Goal: Navigation & Orientation: Find specific page/section

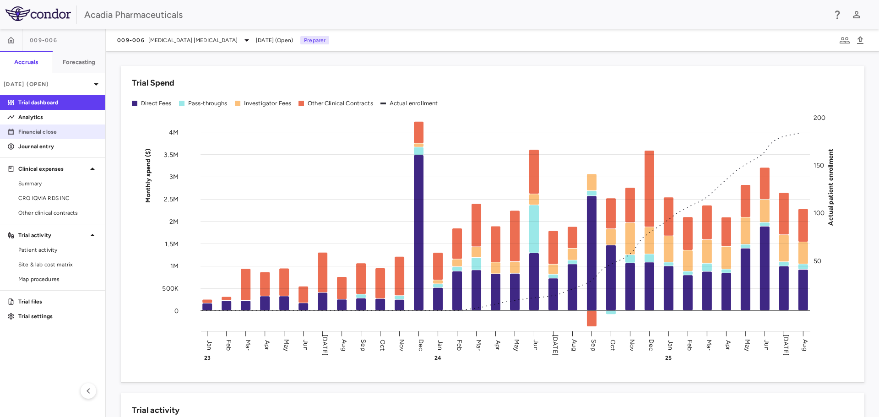
click at [54, 133] on p "Financial close" at bounding box center [58, 132] width 80 height 8
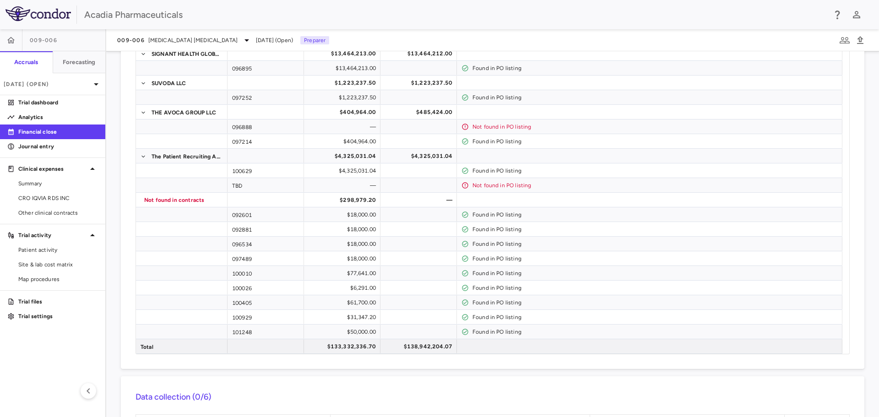
scroll to position [1565, 0]
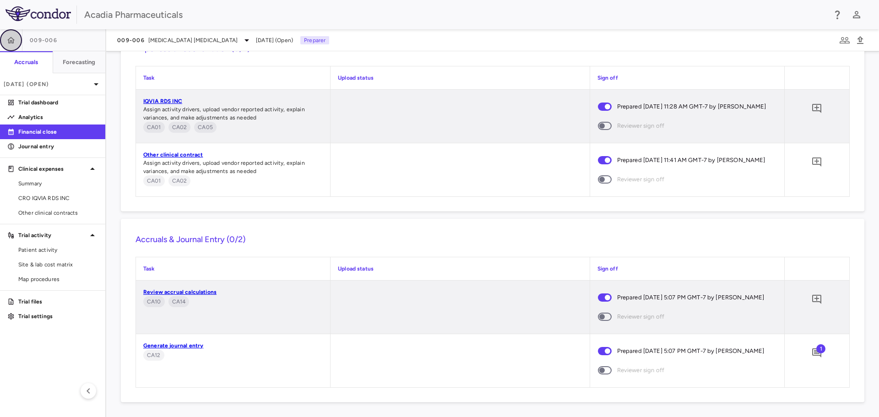
click at [5, 38] on button "button" at bounding box center [11, 40] width 22 height 22
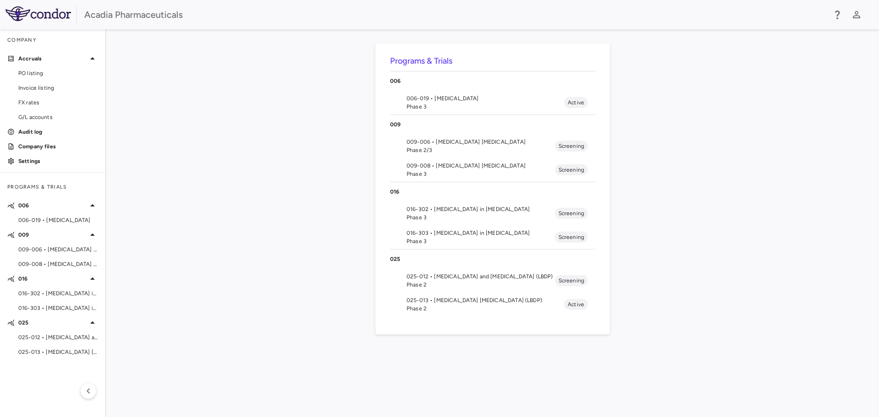
click at [445, 169] on span "009-008 • [MEDICAL_DATA] [MEDICAL_DATA]" at bounding box center [480, 166] width 148 height 8
